Goal: Transaction & Acquisition: Purchase product/service

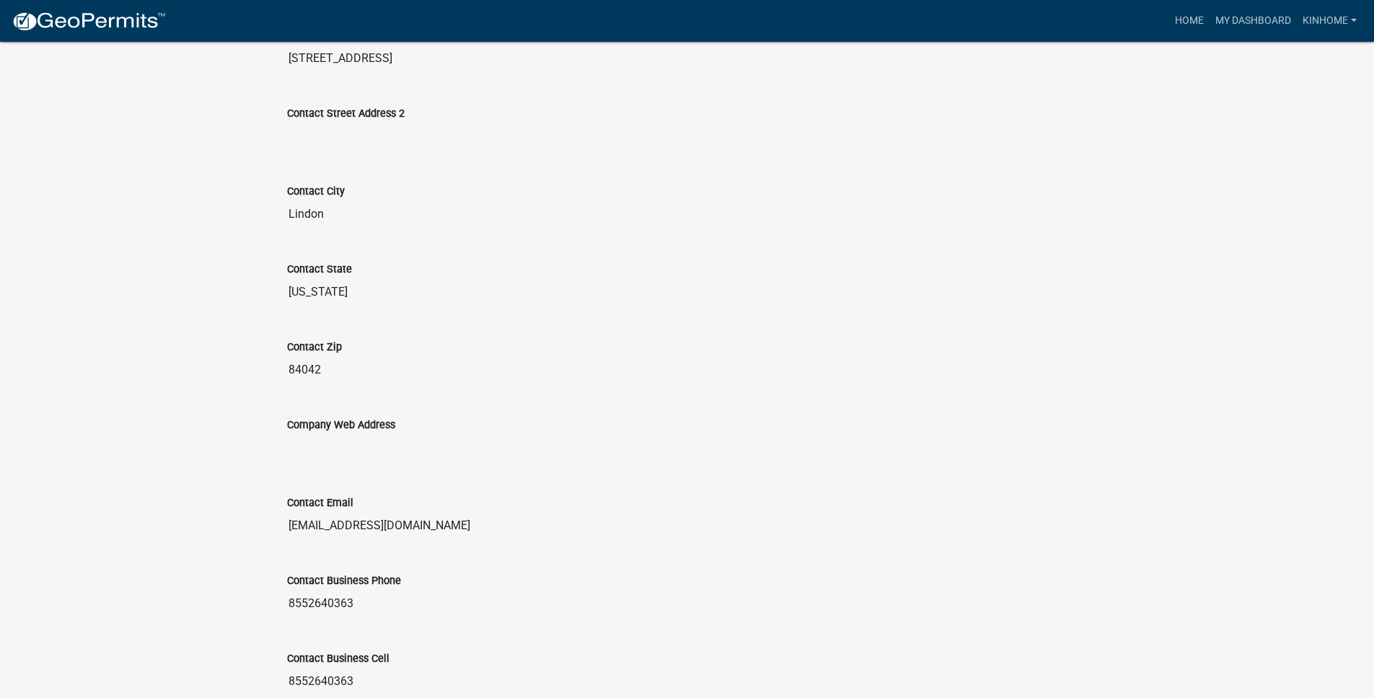
scroll to position [686, 0]
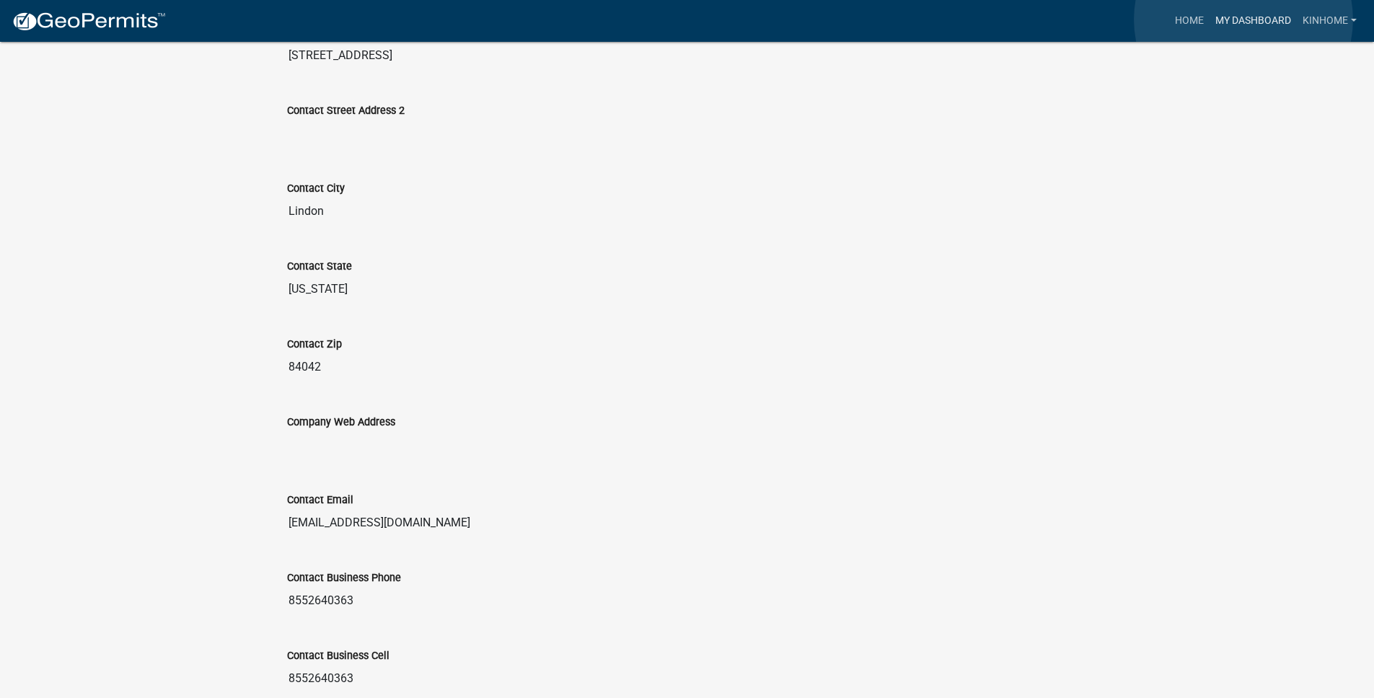
click at [1243, 19] on link "My Dashboard" at bounding box center [1252, 20] width 87 height 27
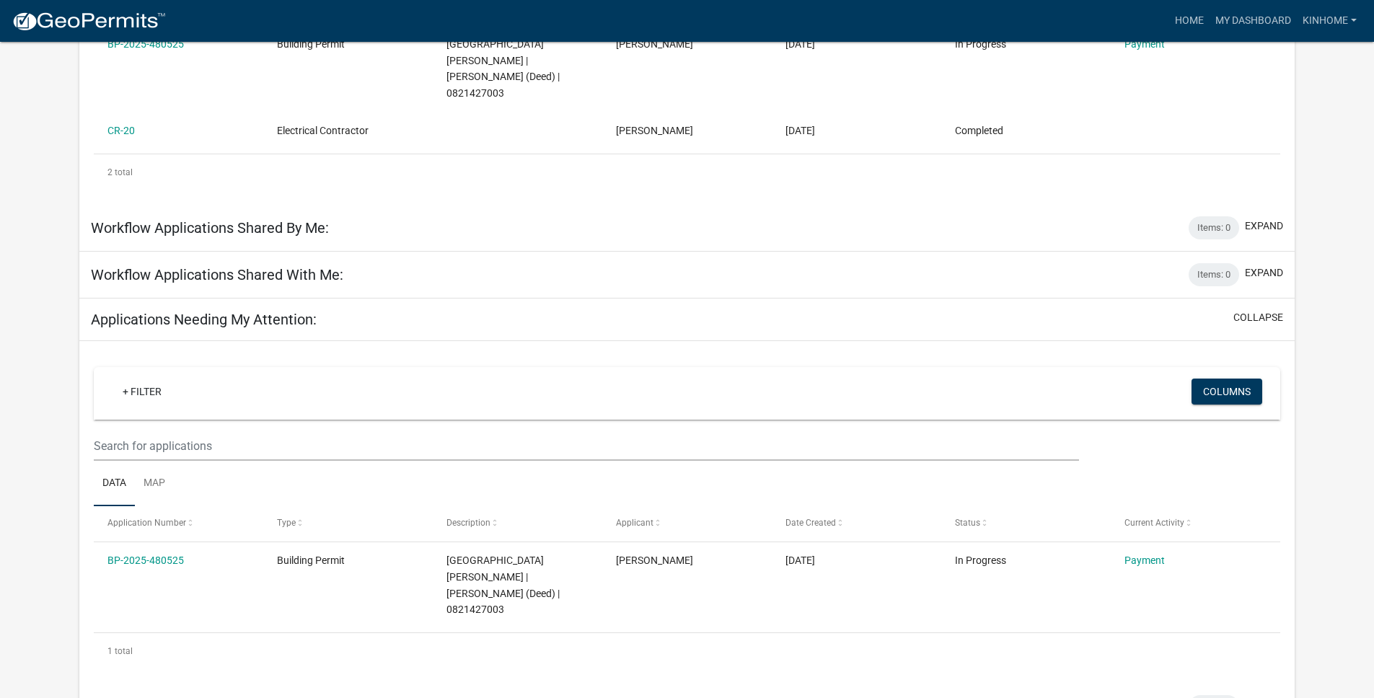
scroll to position [330, 0]
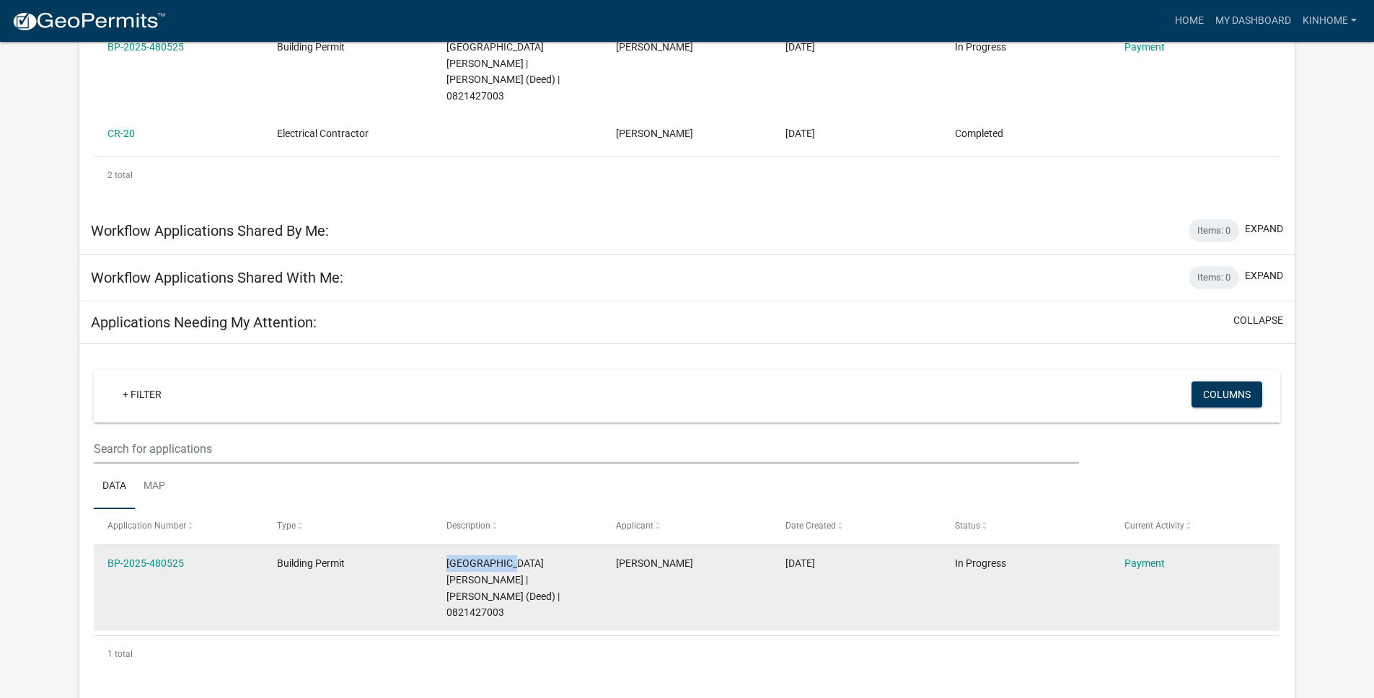
drag, startPoint x: 510, startPoint y: 547, endPoint x: 447, endPoint y: 545, distance: 62.7
click at [447, 557] on span "[GEOGRAPHIC_DATA][PERSON_NAME] | [PERSON_NAME] (Deed) | 0821427003" at bounding box center [502, 587] width 113 height 61
copy span "[STREET_ADDRESS]"
click at [1144, 557] on link "Payment" at bounding box center [1144, 563] width 40 height 12
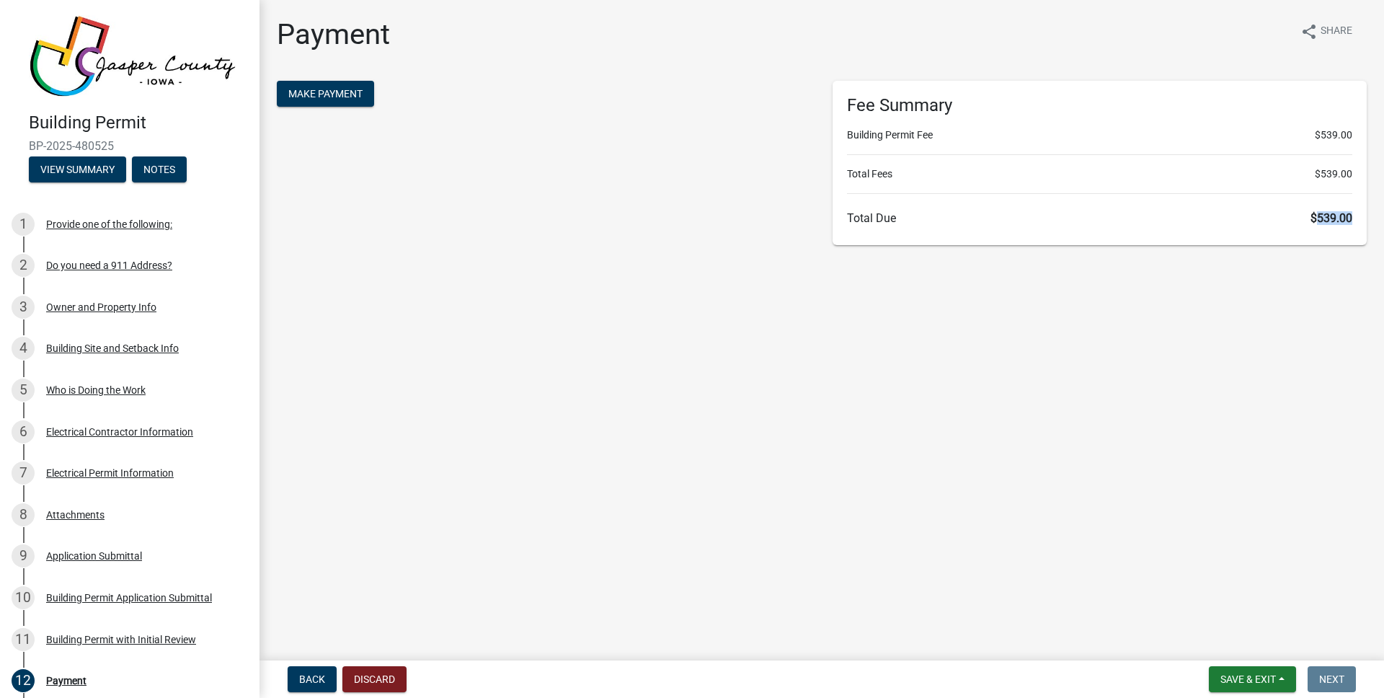
drag, startPoint x: 1310, startPoint y: 218, endPoint x: 1348, endPoint y: 219, distance: 37.5
click at [1348, 219] on span "$539.00" at bounding box center [1332, 218] width 42 height 14
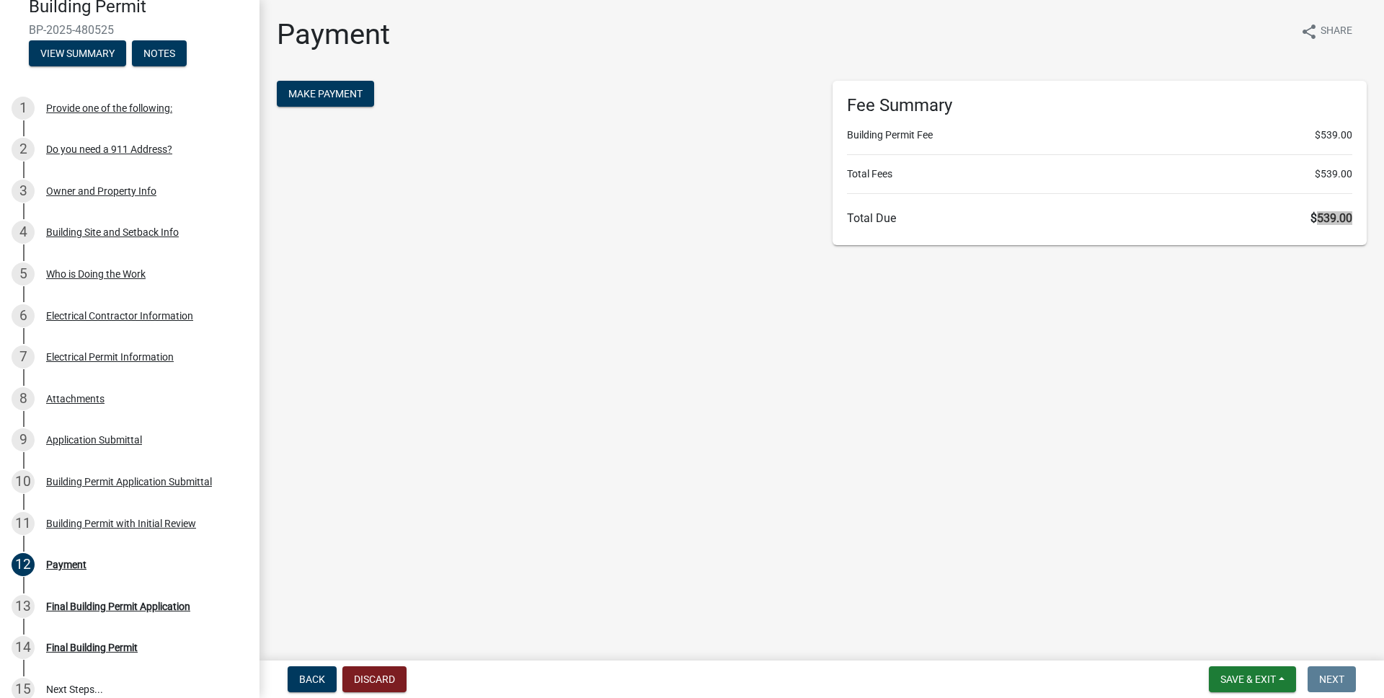
scroll to position [258, 0]
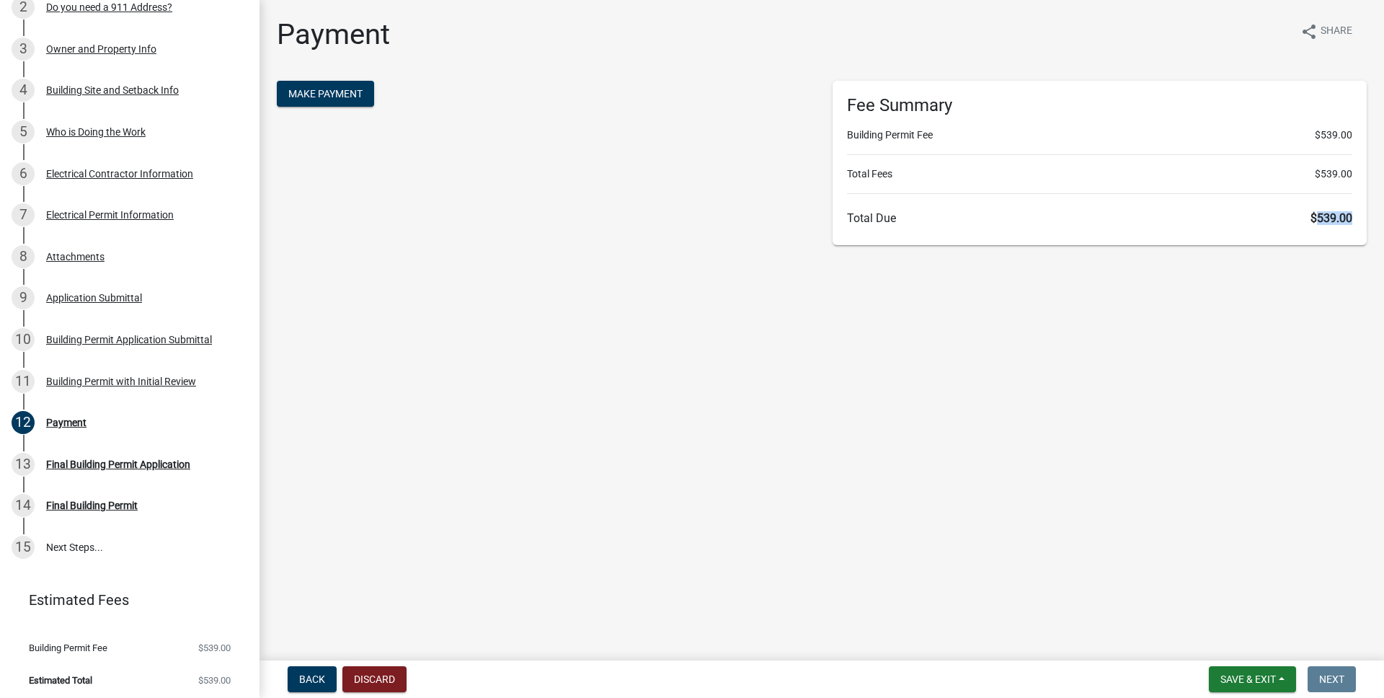
click at [1347, 221] on span "$539.00" at bounding box center [1332, 218] width 42 height 14
click at [1342, 218] on span "$539.00" at bounding box center [1332, 218] width 42 height 14
click at [340, 93] on span "Make Payment" at bounding box center [325, 94] width 74 height 12
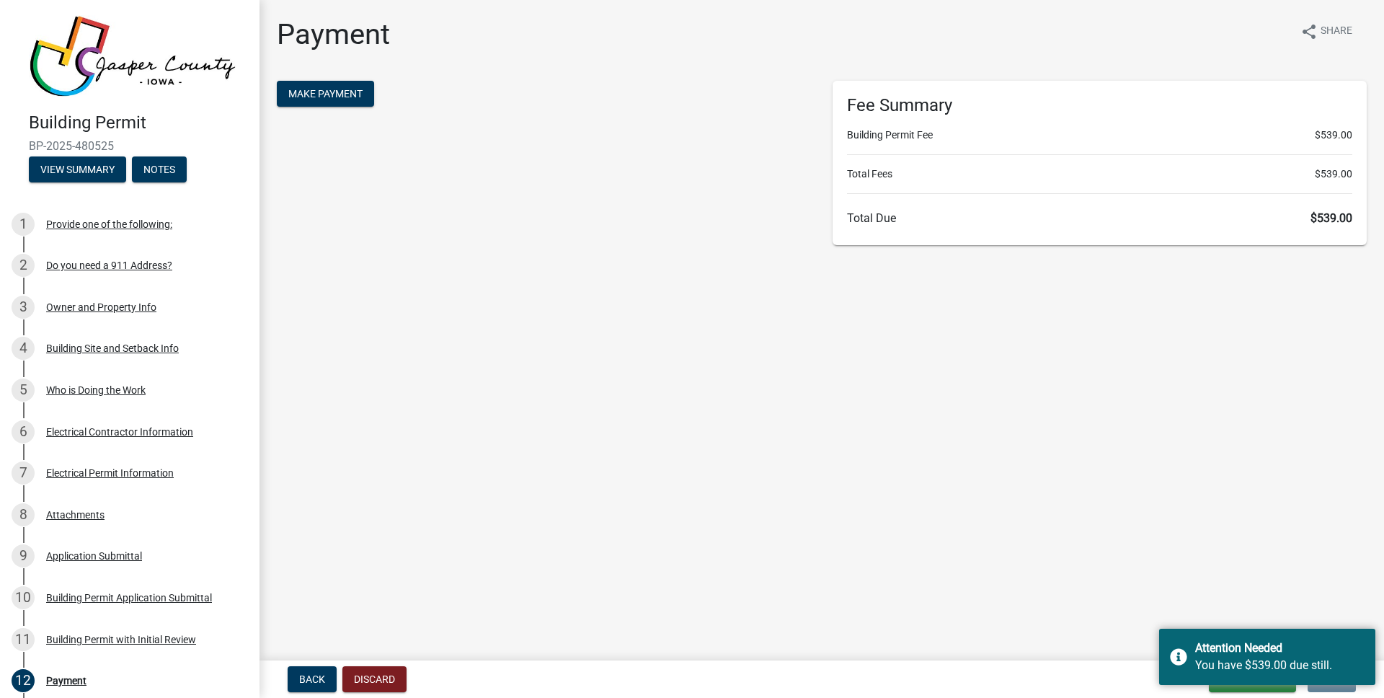
click at [1200, 514] on main "Payment share Share Make Payment Fee Summary Building Permit Fee $539.00 Total …" at bounding box center [822, 327] width 1125 height 655
click at [1079, 601] on main "Payment share Share Make Payment Fee Summary Building Permit Fee $539.00 Total …" at bounding box center [822, 327] width 1125 height 655
drag, startPoint x: 1079, startPoint y: 560, endPoint x: 1078, endPoint y: 539, distance: 21.6
click at [1079, 560] on main "Payment share Share Make Payment Fee Summary Building Permit Fee $539.00 Total …" at bounding box center [822, 327] width 1125 height 655
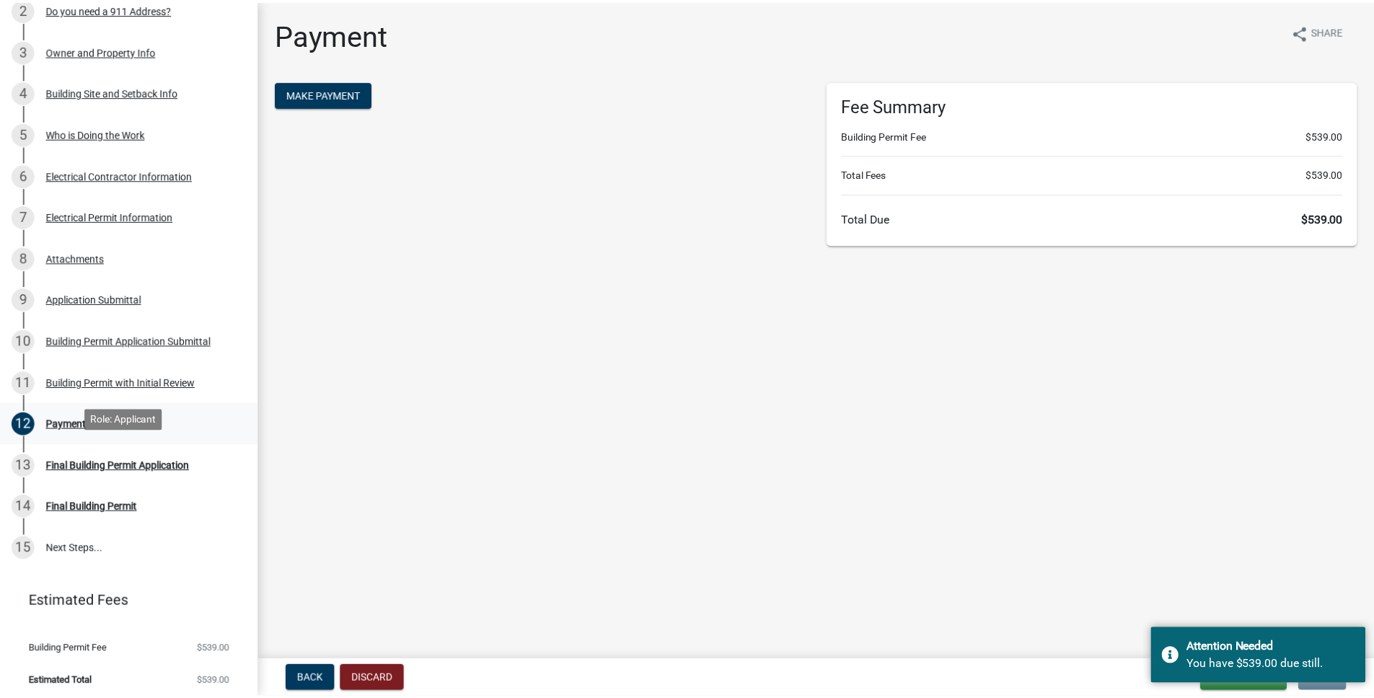
scroll to position [258, 0]
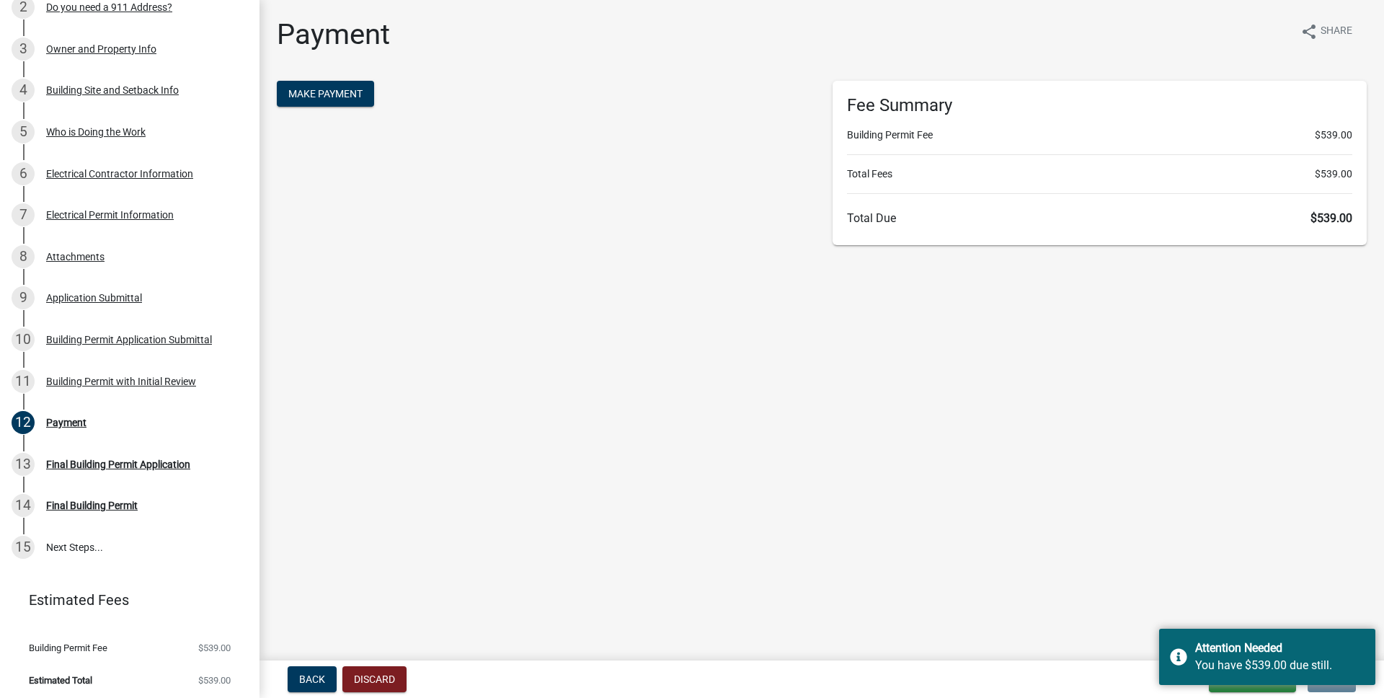
click at [535, 485] on main "Payment share Share Make Payment Fee Summary Building Permit Fee $539.00 Total …" at bounding box center [822, 327] width 1125 height 655
click at [1185, 654] on div "Attention Needed You have $539.00 due still." at bounding box center [1267, 657] width 216 height 56
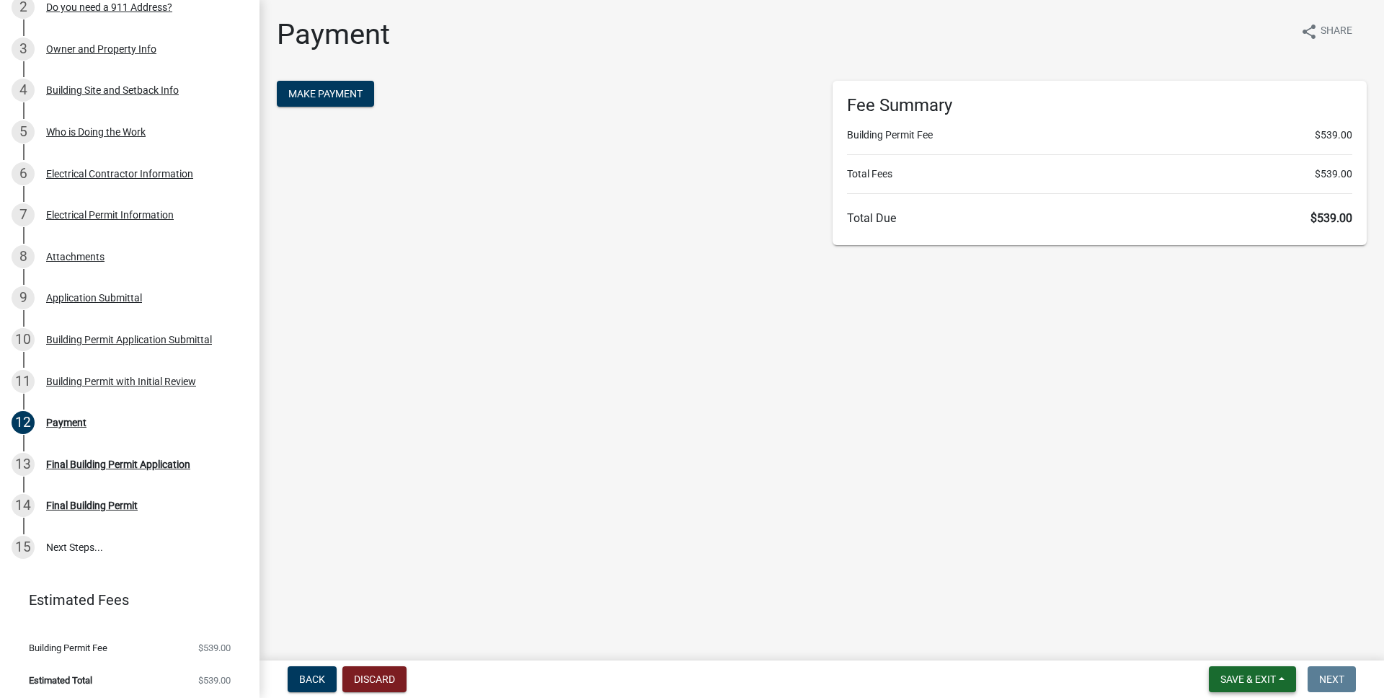
click at [1229, 679] on span "Save & Exit" at bounding box center [1249, 679] width 56 height 12
click at [1250, 640] on button "Save & Exit" at bounding box center [1238, 641] width 115 height 35
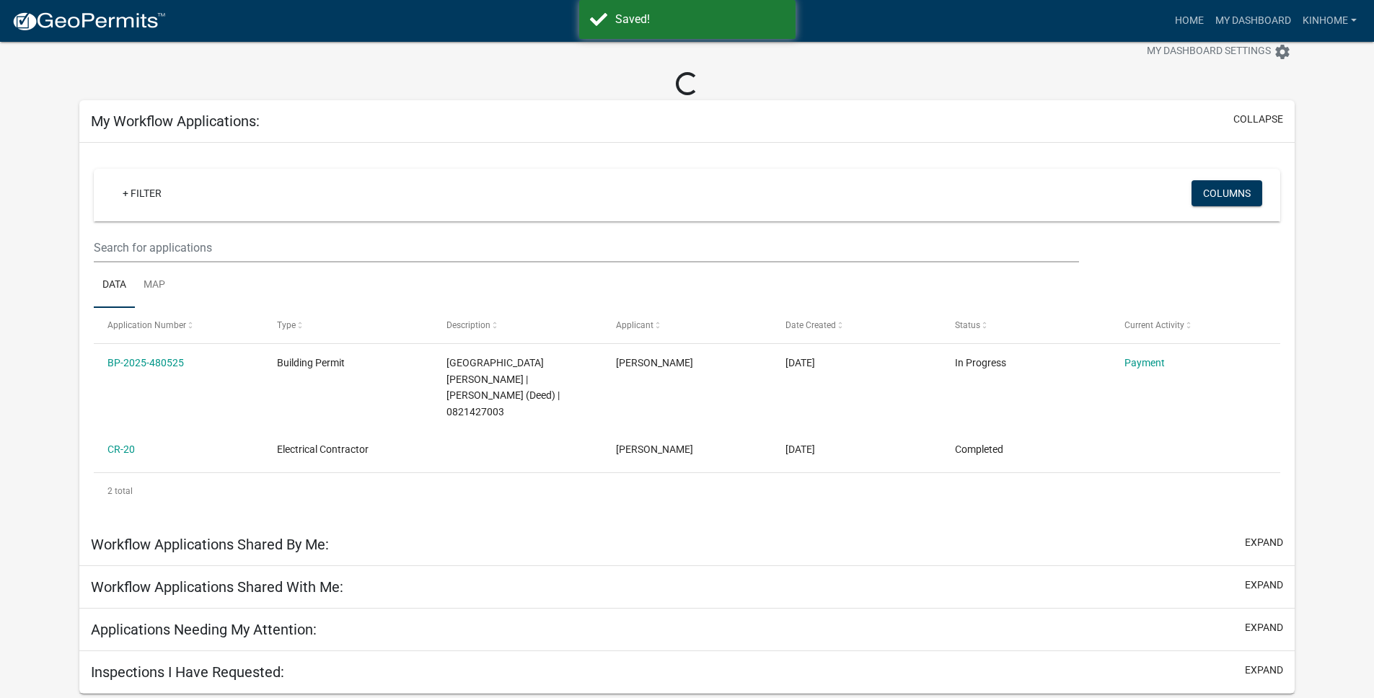
scroll to position [42, 0]
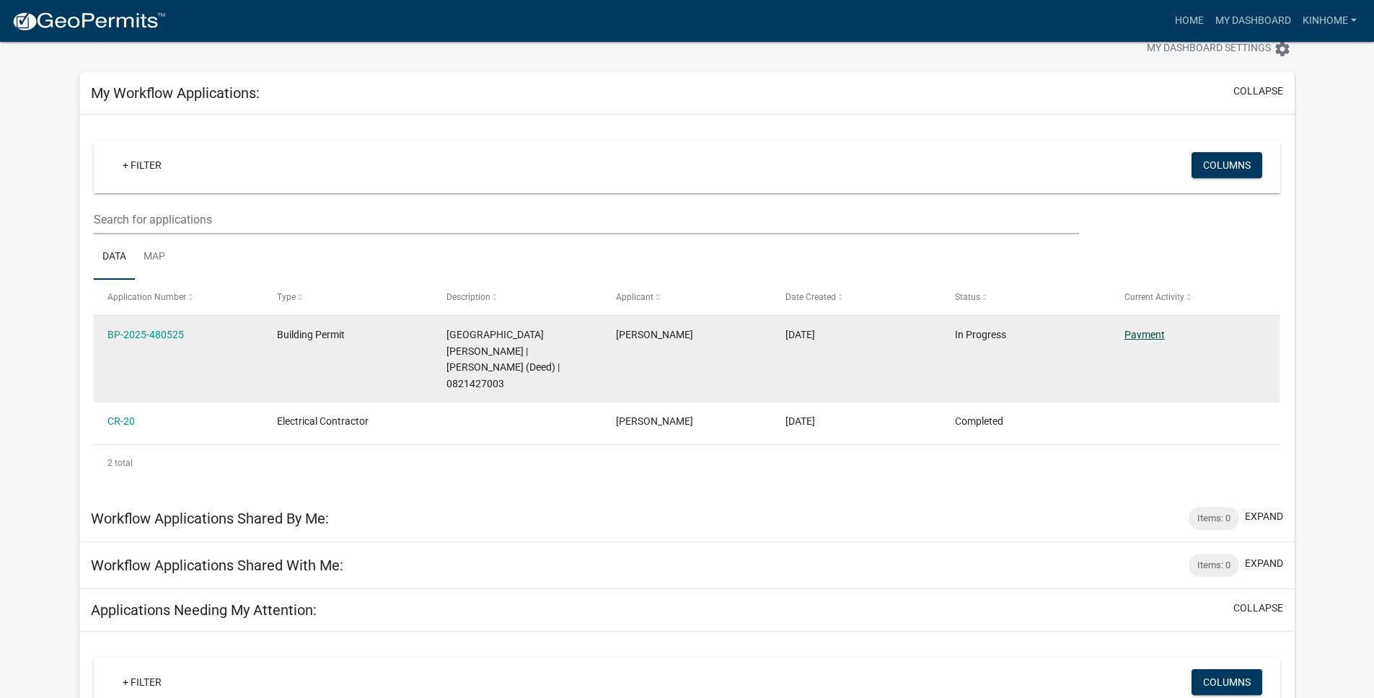
click at [1162, 332] on link "Payment" at bounding box center [1144, 335] width 40 height 12
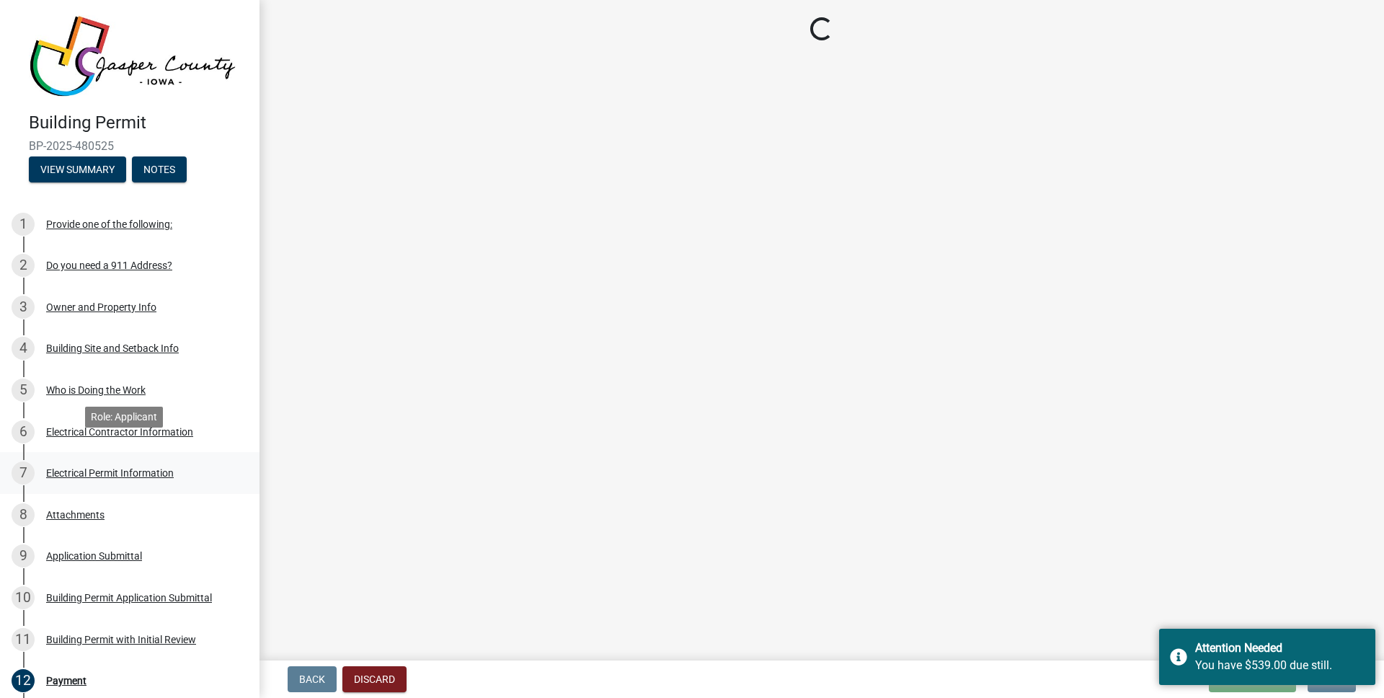
scroll to position [258, 0]
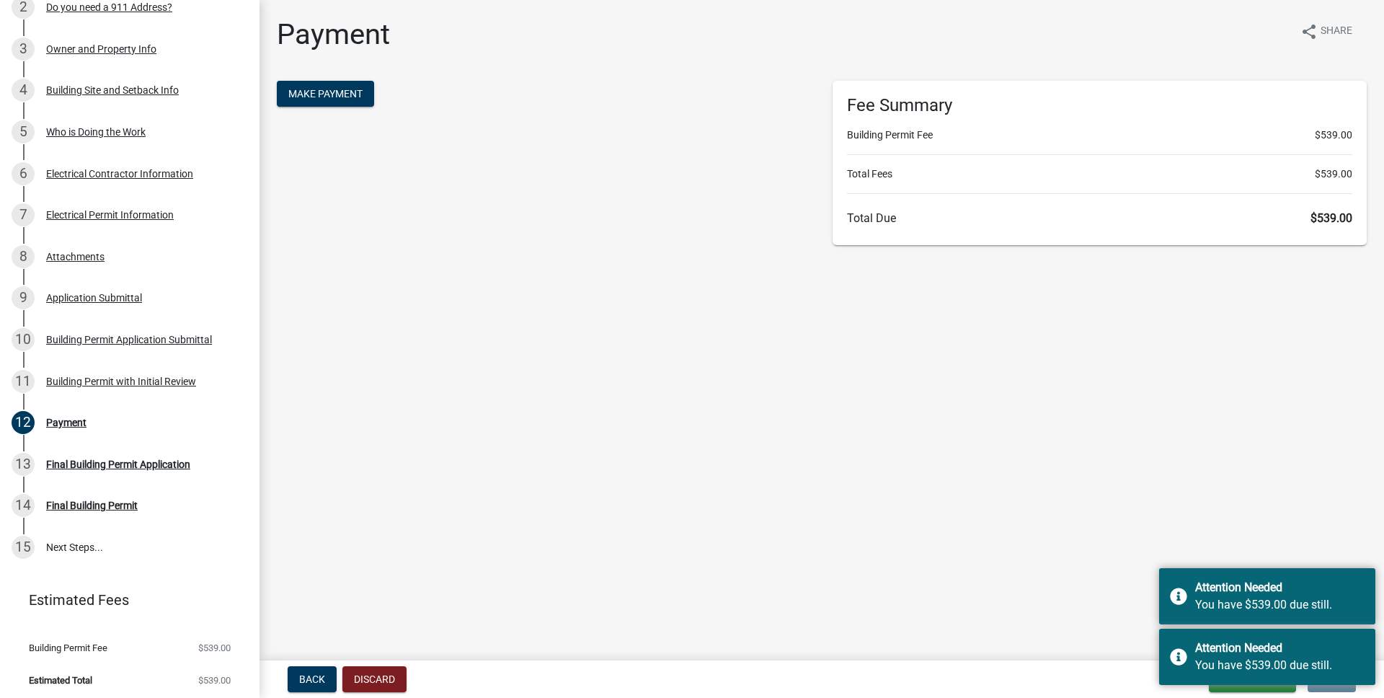
drag, startPoint x: 1024, startPoint y: 417, endPoint x: 998, endPoint y: 410, distance: 26.9
click at [1023, 417] on main "Payment share Share Make Payment Fee Summary Building Permit Fee $539.00 Total …" at bounding box center [822, 327] width 1125 height 655
click at [1112, 474] on main "Payment share Share Make Payment Fee Summary Building Permit Fee $539.00 Total …" at bounding box center [822, 327] width 1125 height 655
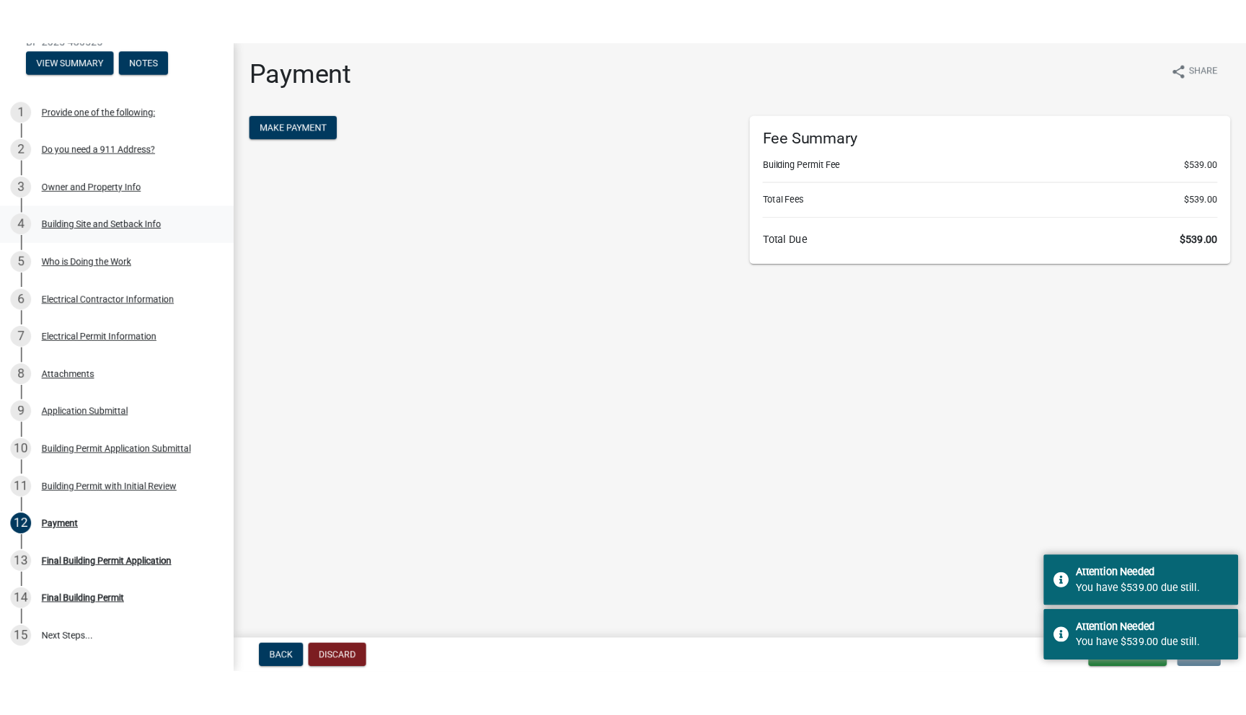
scroll to position [0, 0]
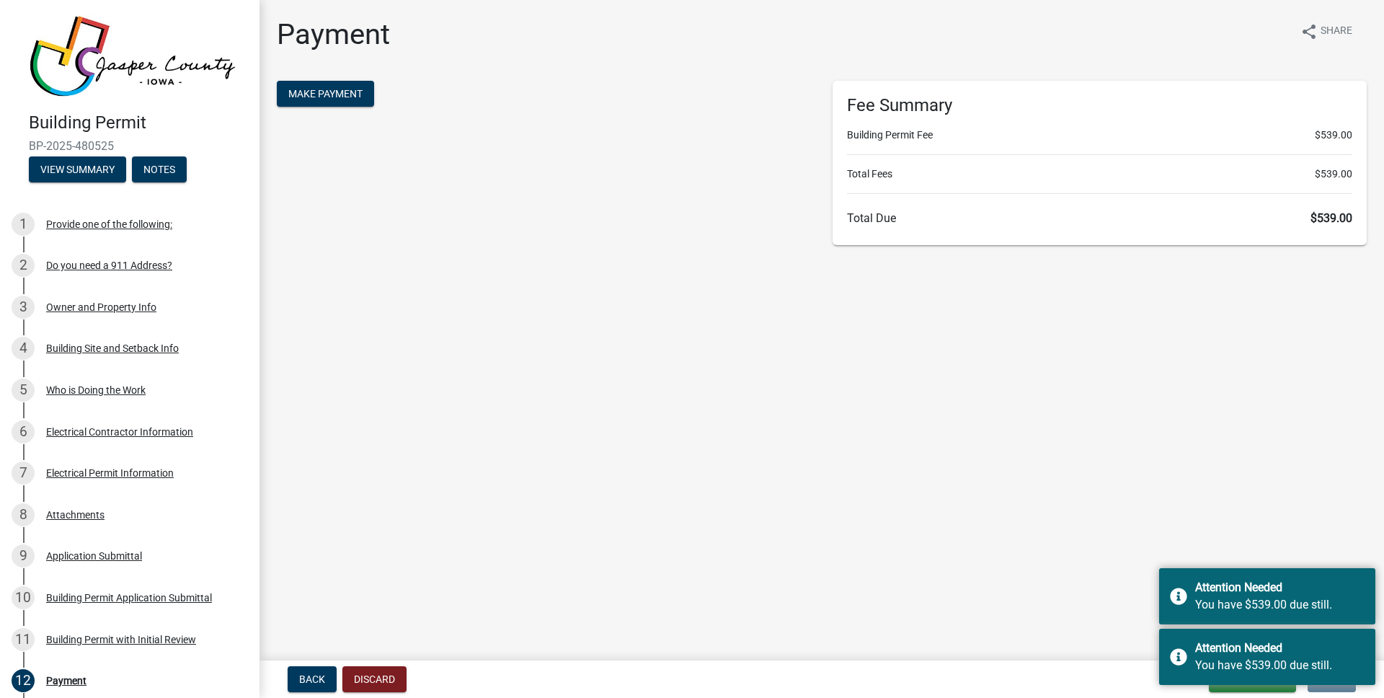
drag, startPoint x: 117, startPoint y: 141, endPoint x: 30, endPoint y: 137, distance: 87.3
click at [30, 139] on span "BP-2025-480525" at bounding box center [130, 146] width 202 height 14
copy span "BP-2025-480525"
